Goal: Information Seeking & Learning: Learn about a topic

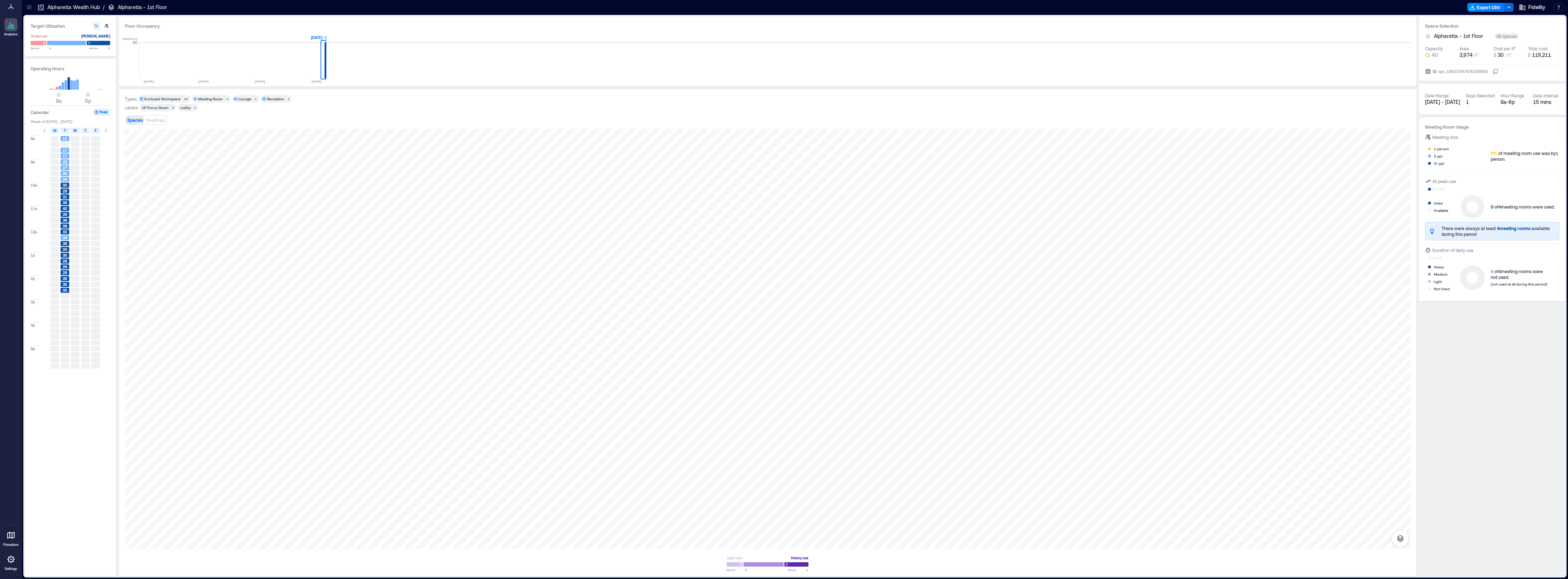
click at [25, 6] on icon at bounding box center [29, 7] width 7 height 7
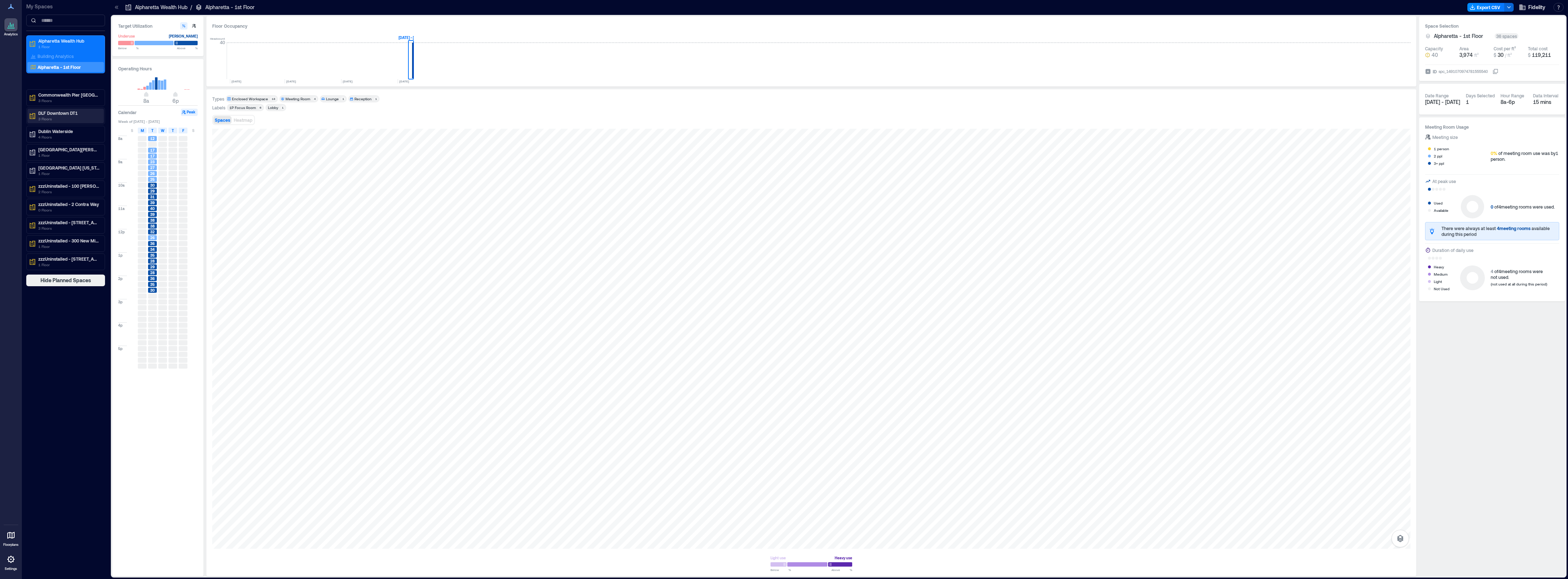
click at [64, 115] on p "DLF Downtown DT1" at bounding box center [68, 113] width 61 height 6
click at [56, 160] on div "9th Floor" at bounding box center [64, 161] width 71 height 7
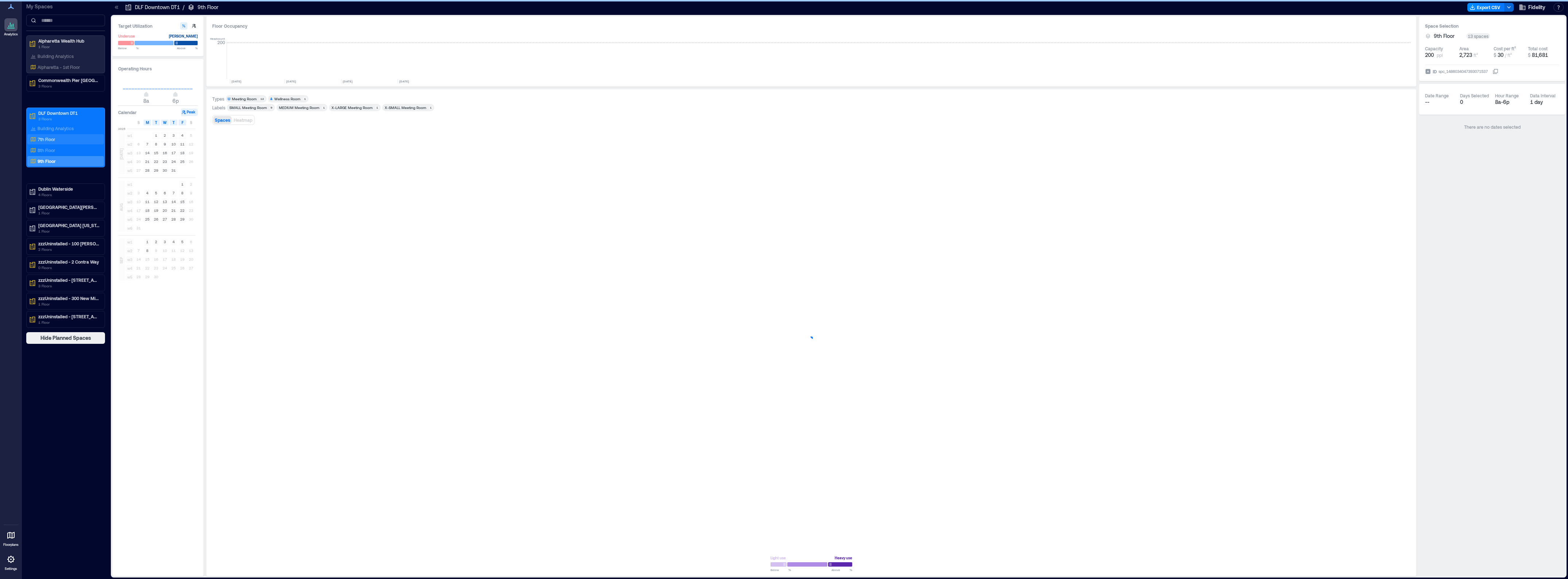
click at [52, 137] on p "7th Floor" at bounding box center [46, 139] width 17 height 6
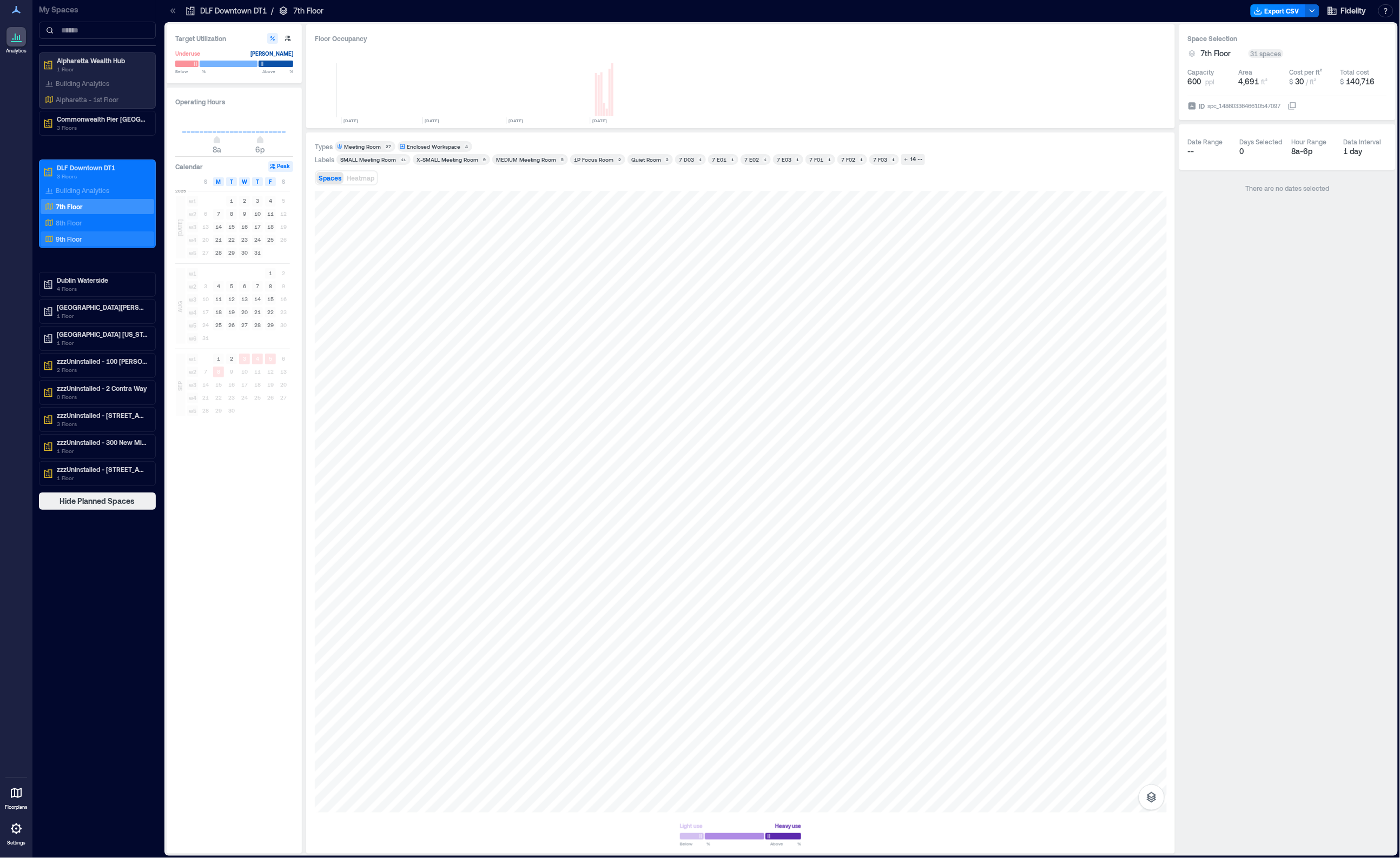
click at [69, 241] on p "9th Floor" at bounding box center [69, 238] width 26 height 9
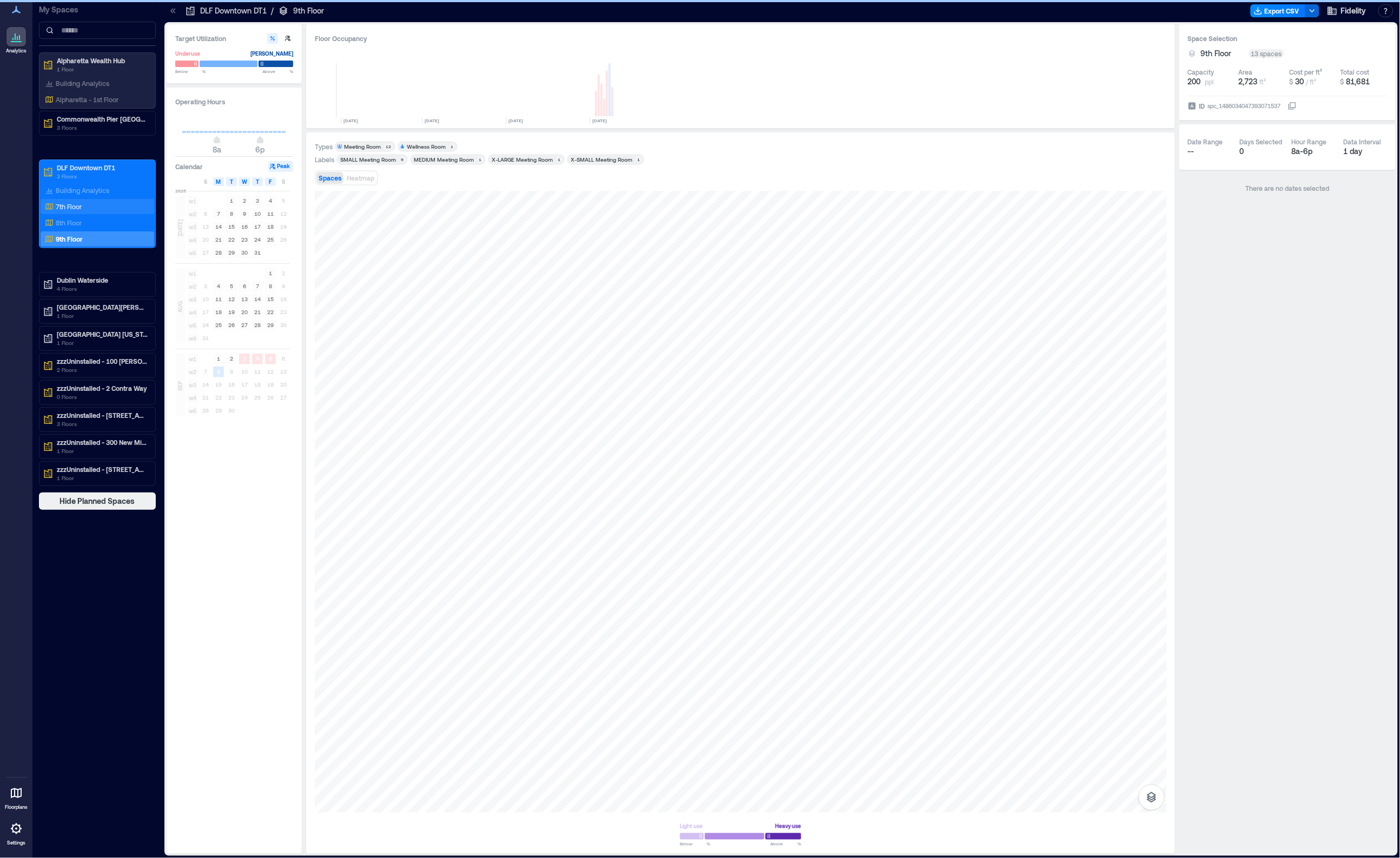
click at [74, 201] on div "7th Floor" at bounding box center [95, 206] width 105 height 11
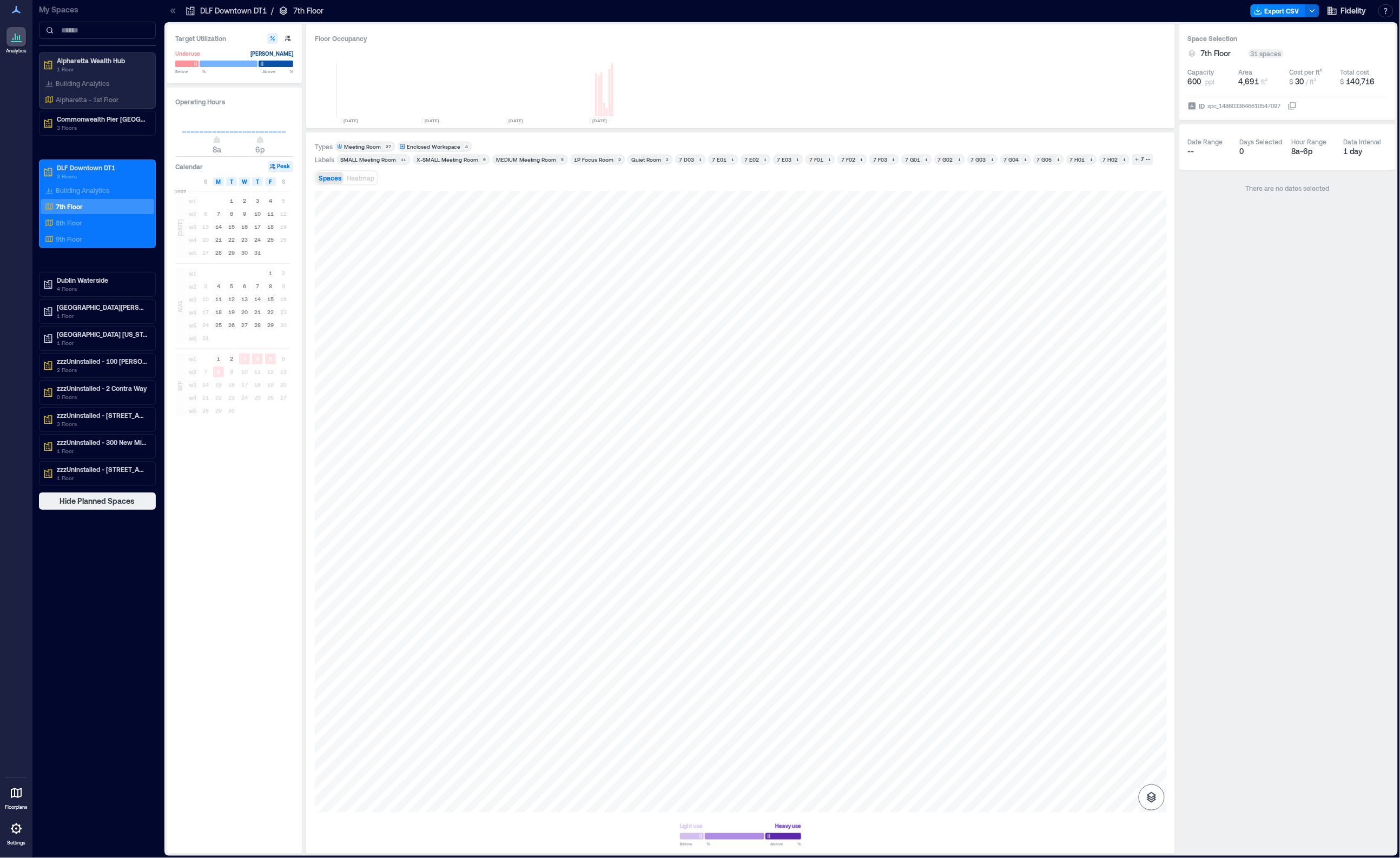
click at [1154, 615] on icon "button" at bounding box center [1152, 796] width 10 height 11
click at [1151, 615] on icon "button" at bounding box center [1151, 740] width 13 height 13
drag, startPoint x: 85, startPoint y: 96, endPoint x: 287, endPoint y: 130, distance: 204.8
click at [85, 96] on p "Alpharetta - 1st Floor" at bounding box center [86, 99] width 63 height 9
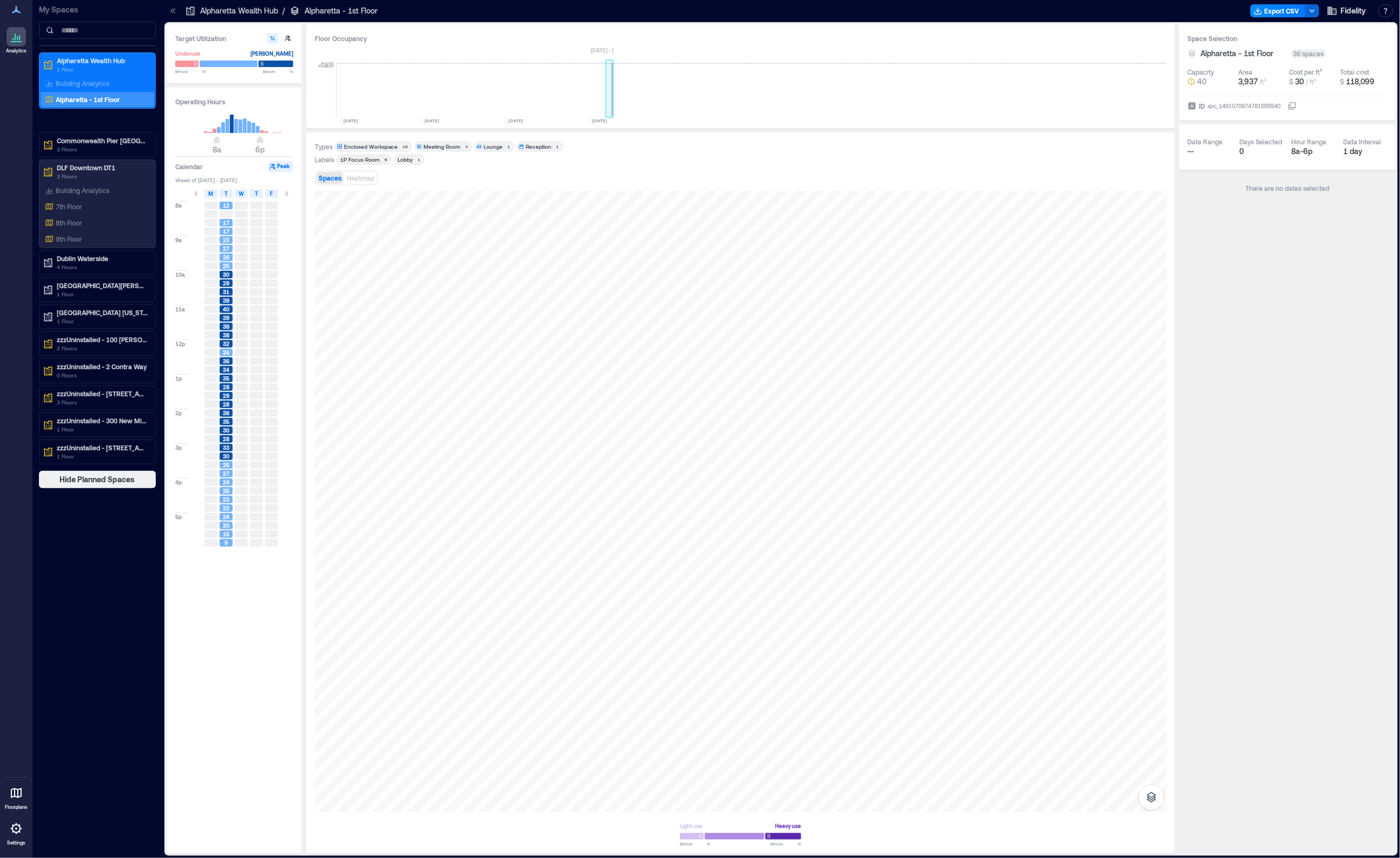
click at [612, 92] on rect at bounding box center [612, 89] width 2 height 53
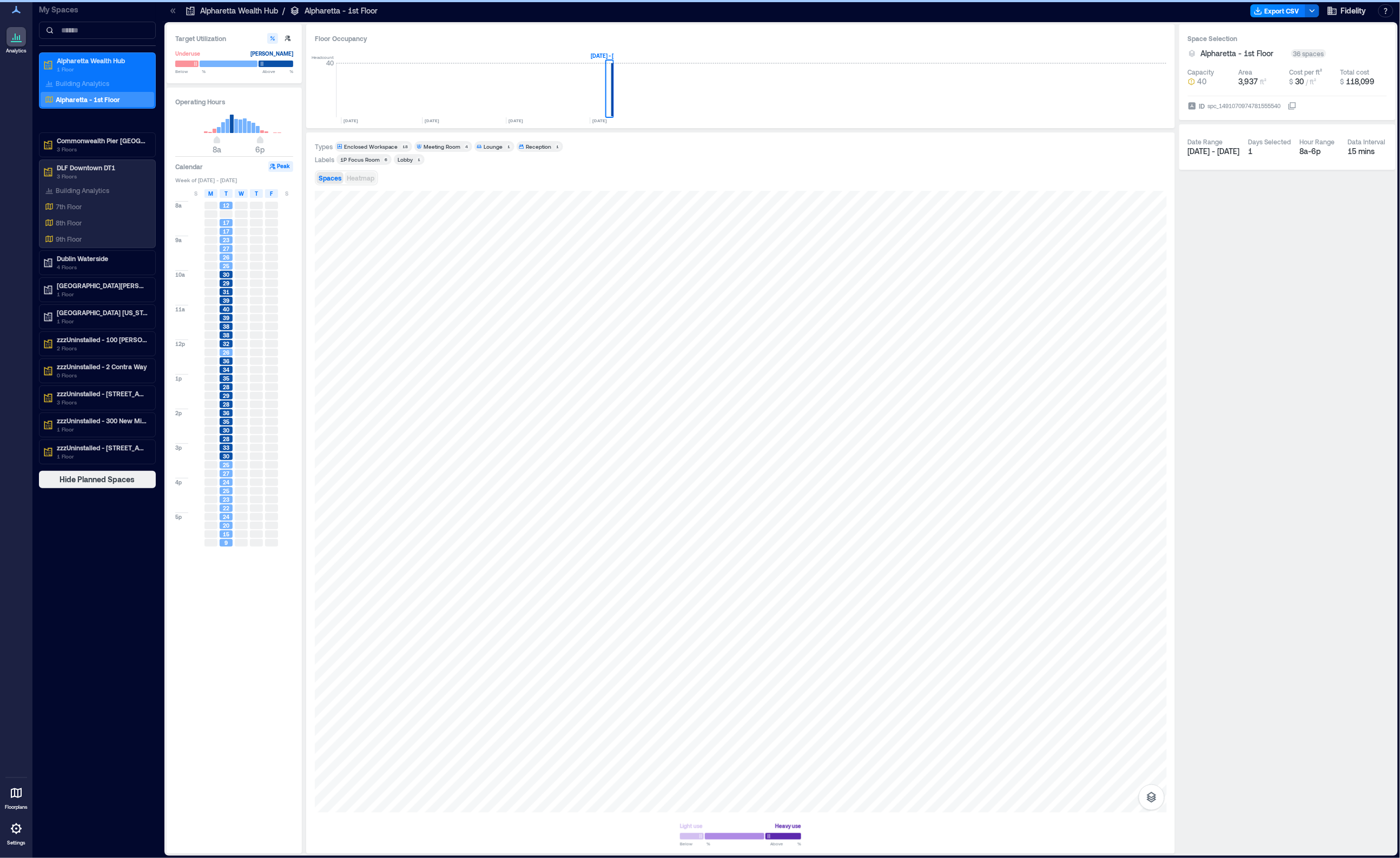
click at [356, 175] on span "Heatmap" at bounding box center [361, 178] width 28 height 8
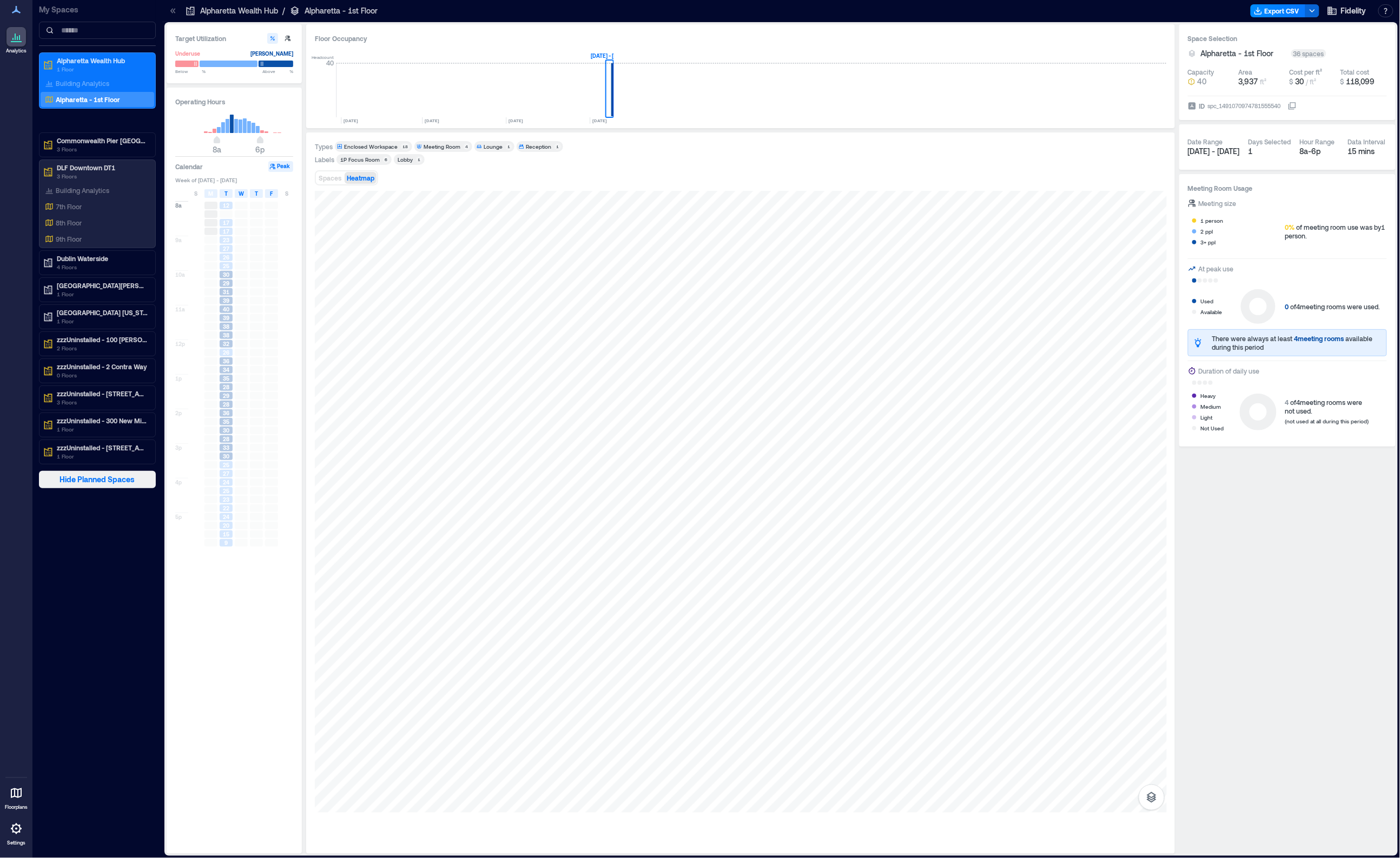
click at [81, 481] on span "Hide Planned Spaces" at bounding box center [97, 479] width 76 height 11
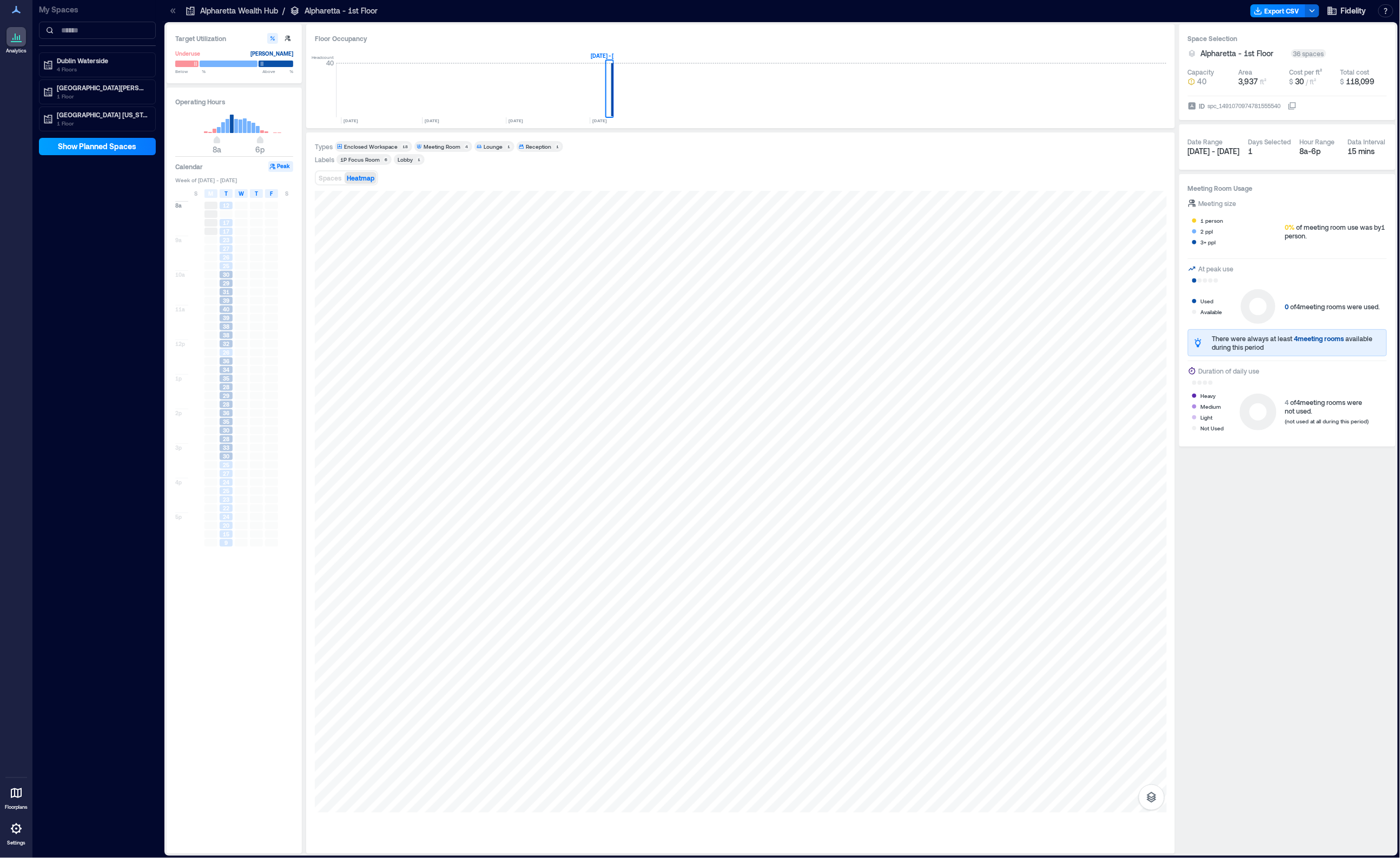
click at [100, 148] on span "Show Planned Spaces" at bounding box center [97, 146] width 78 height 11
